Goal: Find specific page/section: Find specific page/section

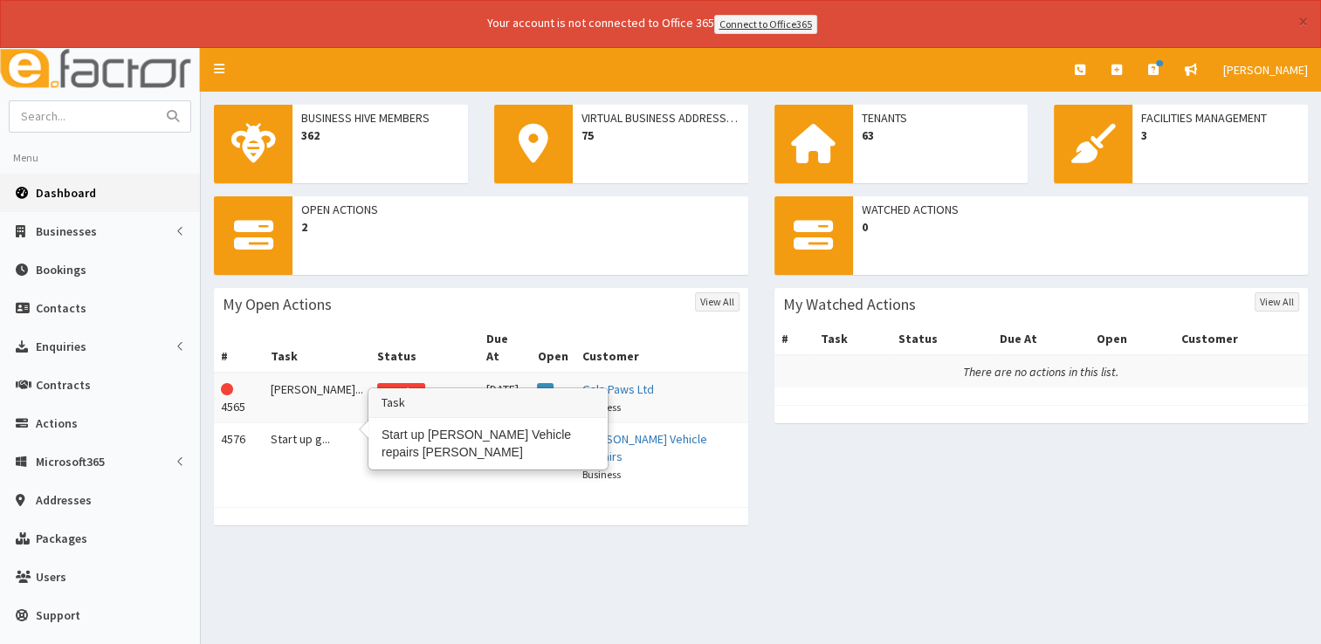
click at [315, 423] on td "Start up g..." at bounding box center [317, 456] width 107 height 67
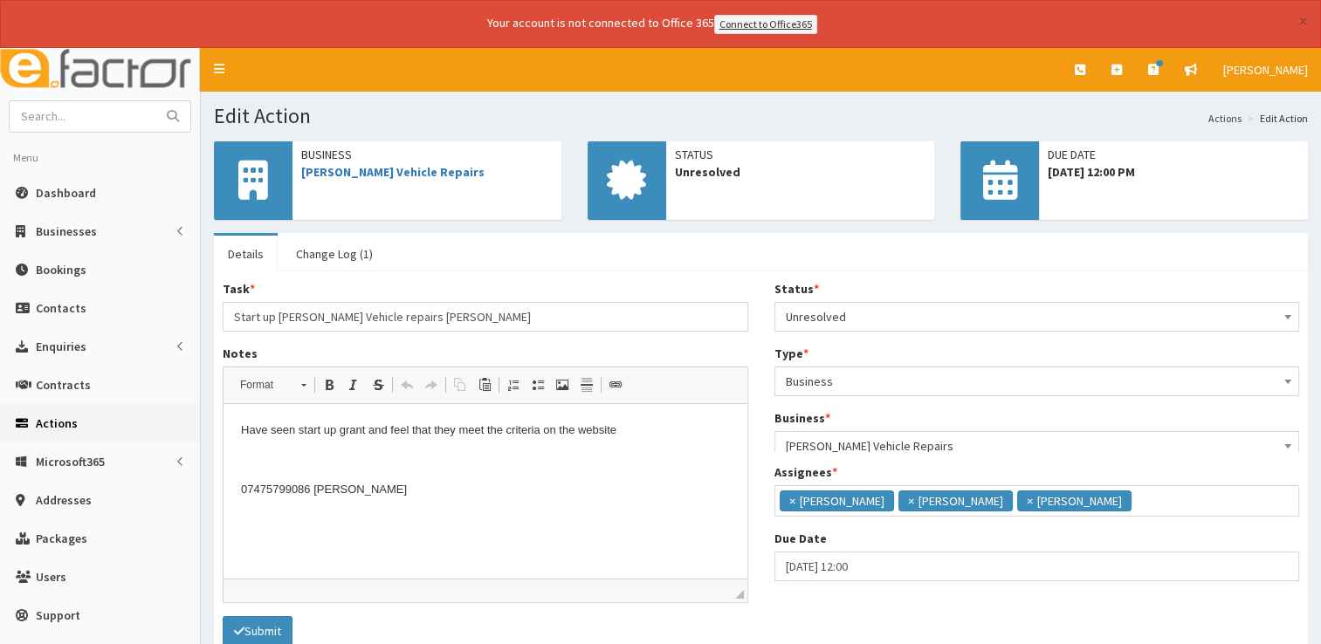
scroll to position [10, 0]
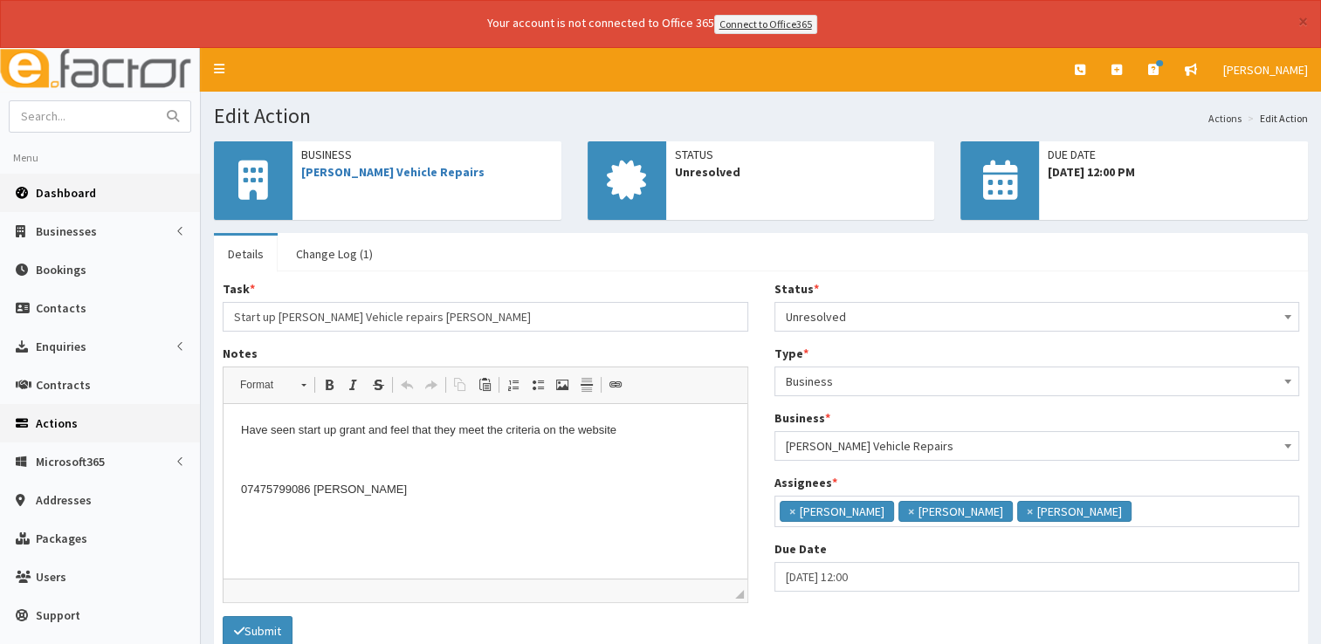
click at [52, 196] on span "Dashboard" at bounding box center [66, 193] width 60 height 16
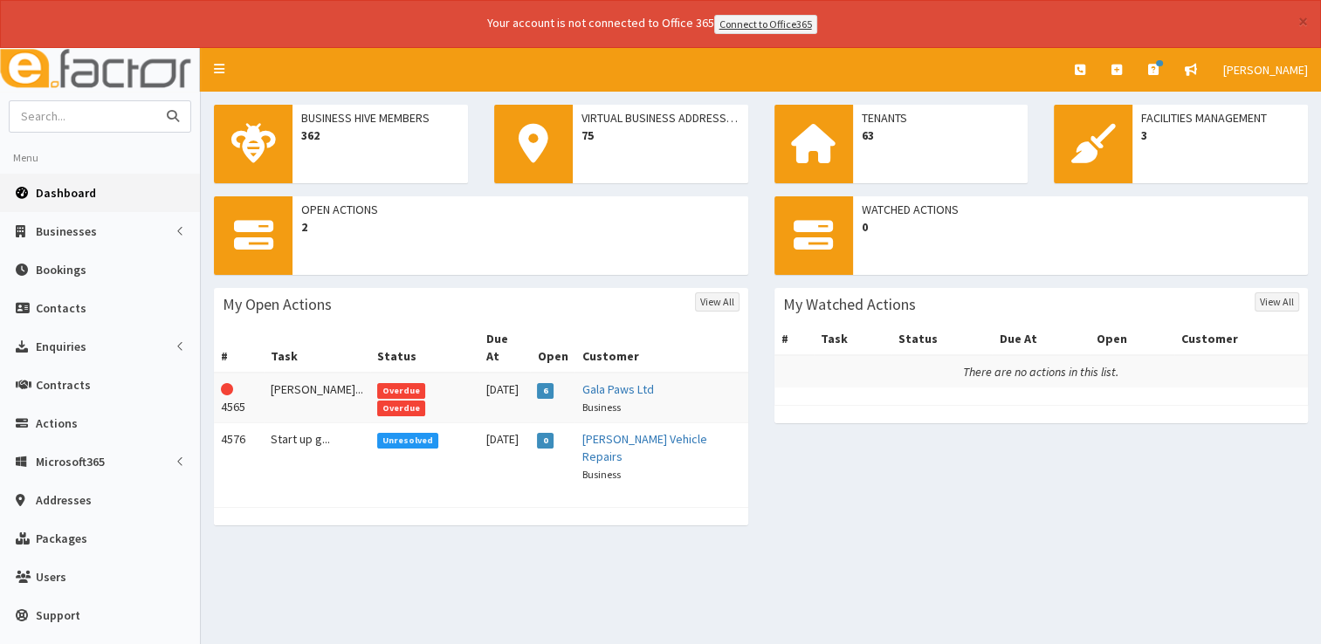
click at [115, 122] on input "text" at bounding box center [83, 116] width 147 height 31
type input "twist"
click at [155, 101] on button "submit" at bounding box center [172, 116] width 35 height 31
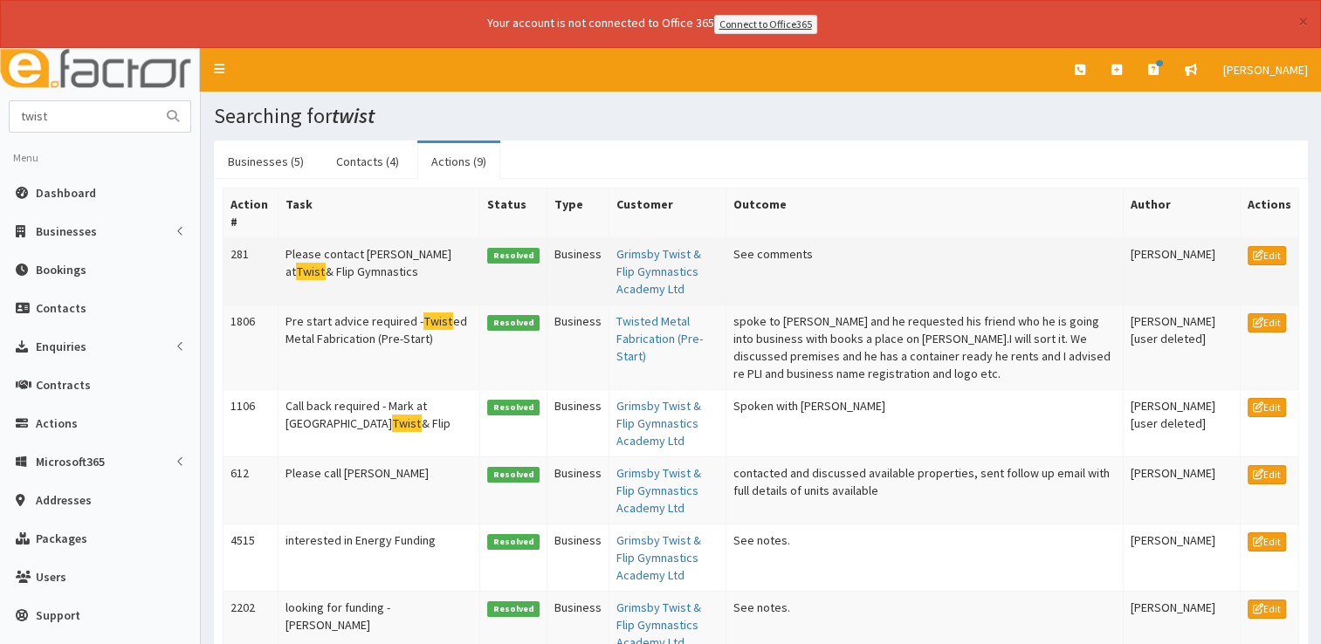
click at [618, 259] on td "Grimsby Twist & Flip Gymnastics Academy Ltd" at bounding box center [667, 270] width 117 height 67
click at [616, 264] on link "Grimsby Twist & Flip Gymnastics Academy Ltd" at bounding box center [658, 271] width 85 height 51
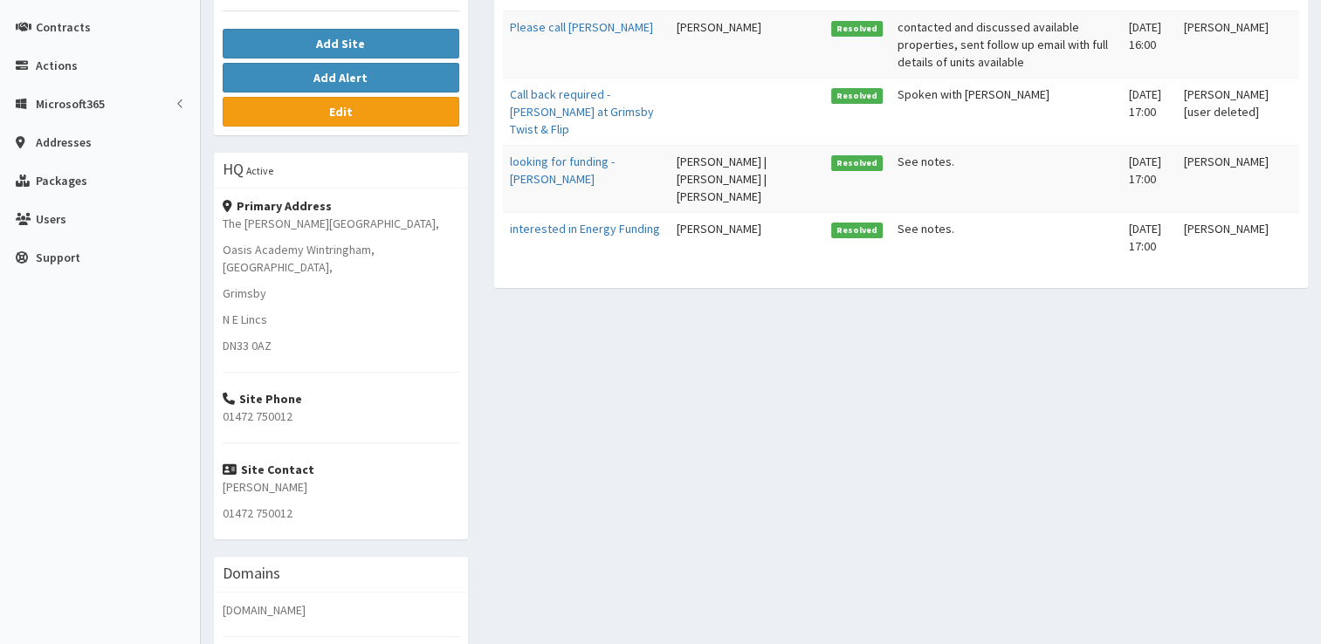
scroll to position [262, 0]
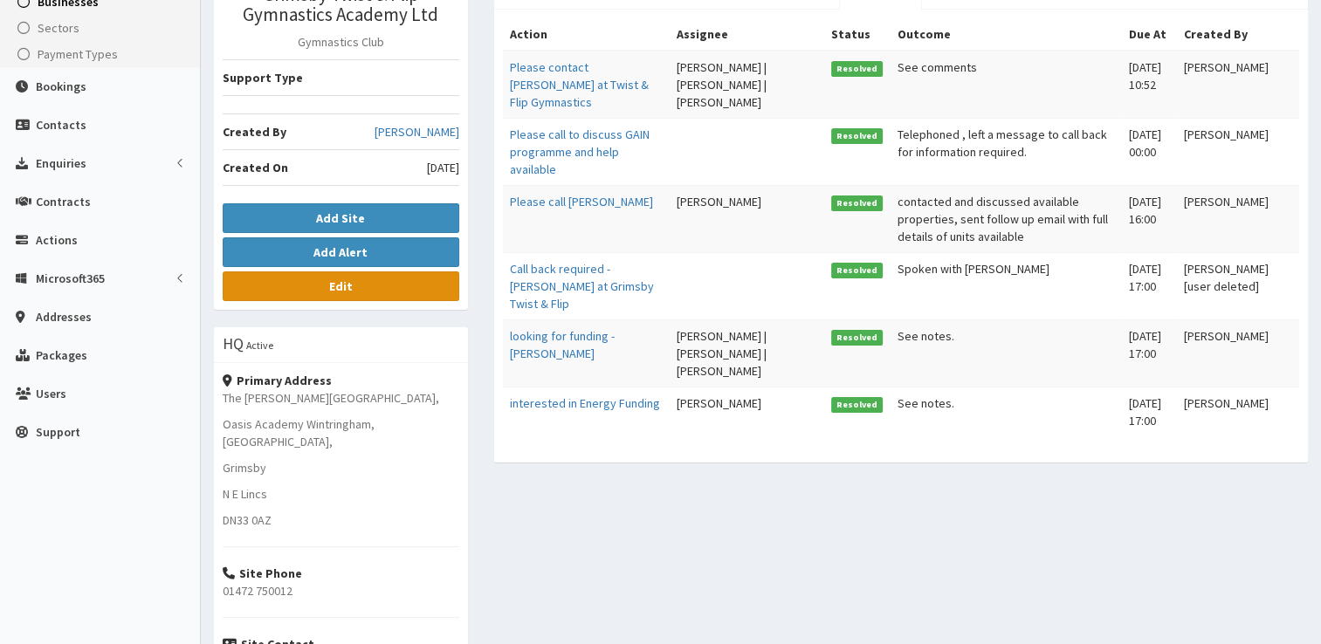
click at [315, 275] on link "Edit" at bounding box center [341, 287] width 237 height 30
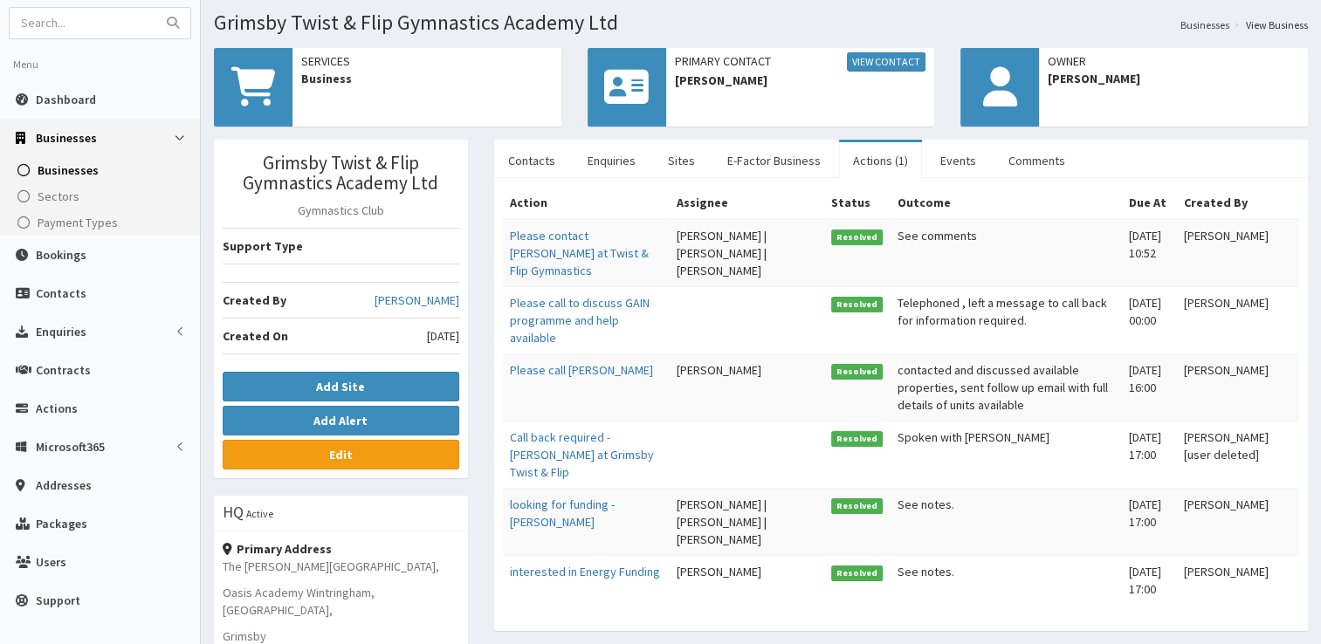
scroll to position [0, 0]
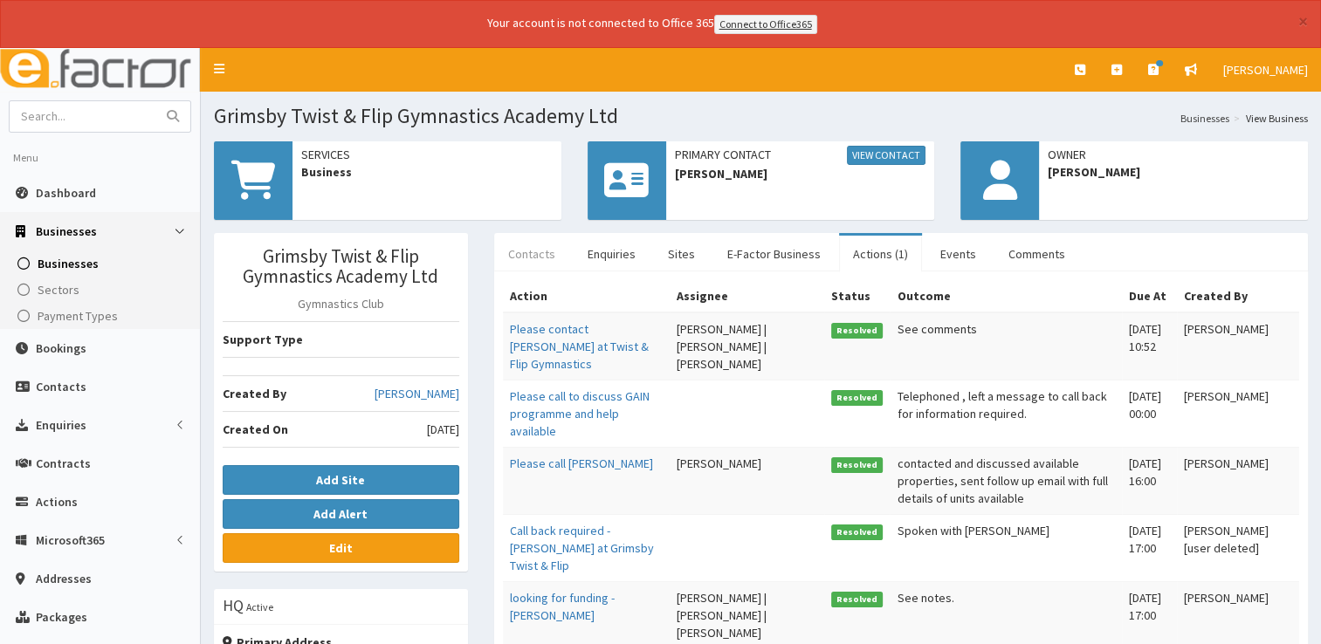
click at [527, 253] on link "Contacts" at bounding box center [531, 254] width 75 height 37
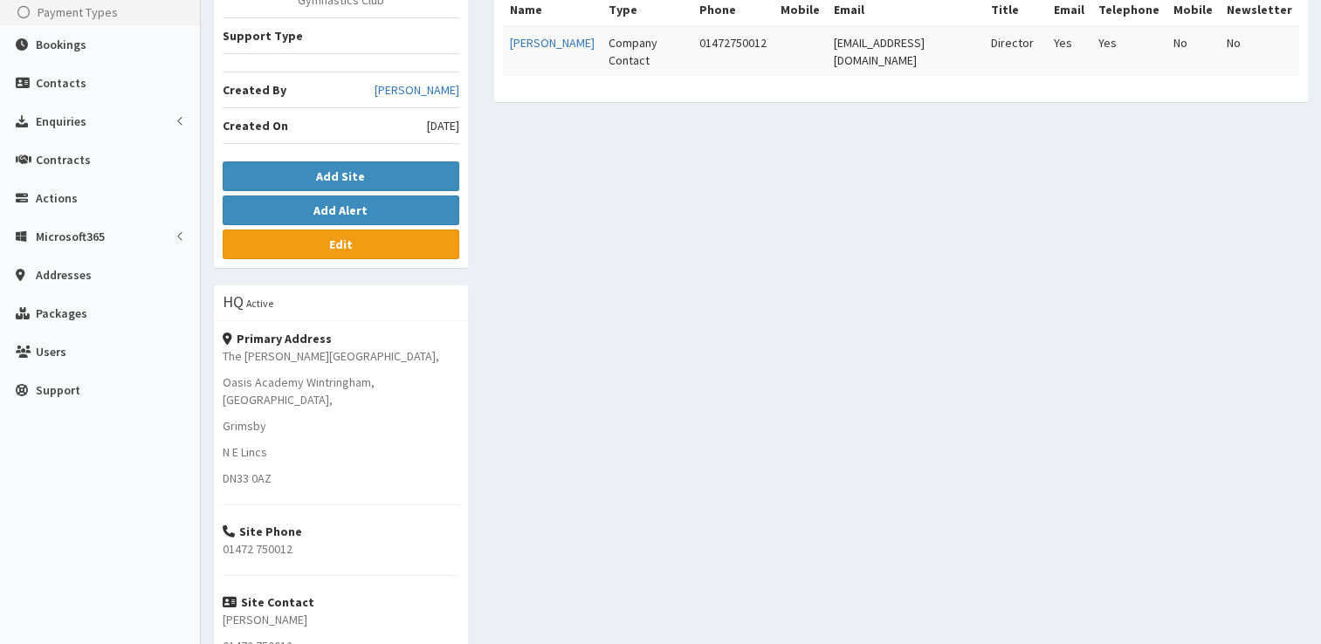
scroll to position [349, 0]
